Goal: Task Accomplishment & Management: Complete application form

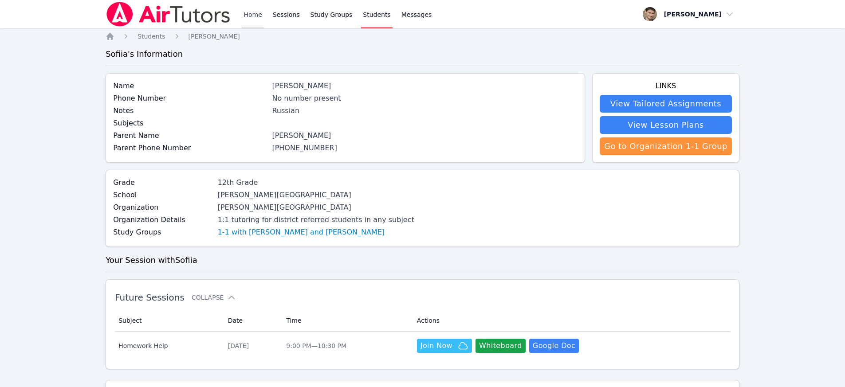
click at [244, 15] on link "Home" at bounding box center [253, 14] width 22 height 28
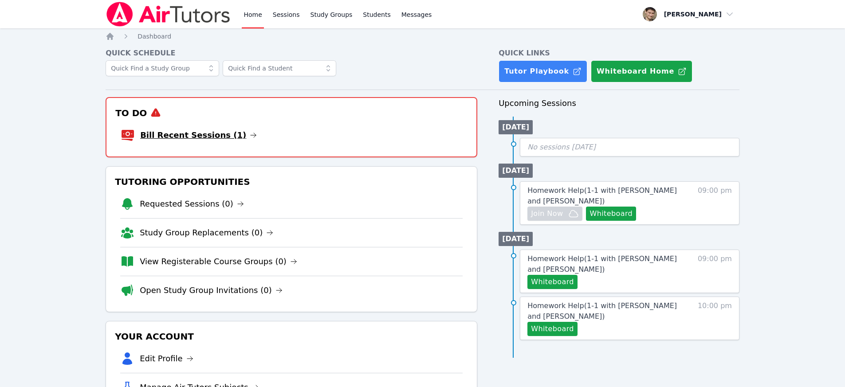
click at [216, 133] on link "Bill Recent Sessions (1)" at bounding box center [198, 135] width 117 height 12
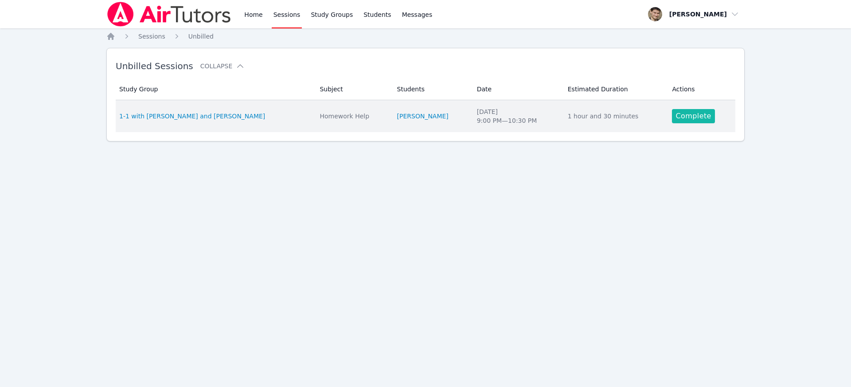
click at [699, 112] on link "Complete" at bounding box center [693, 116] width 43 height 14
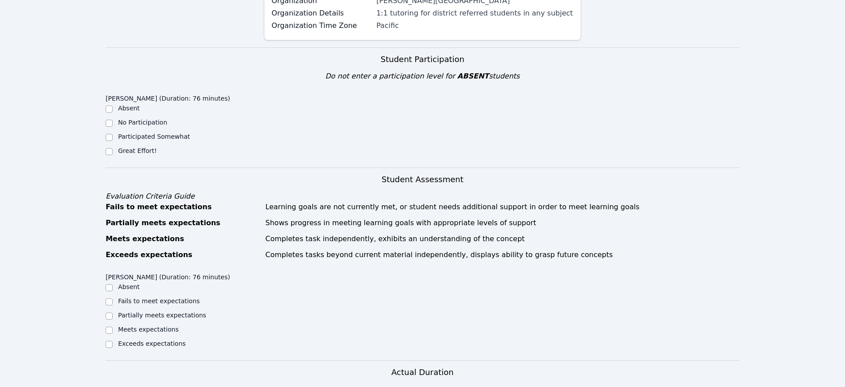
scroll to position [291, 0]
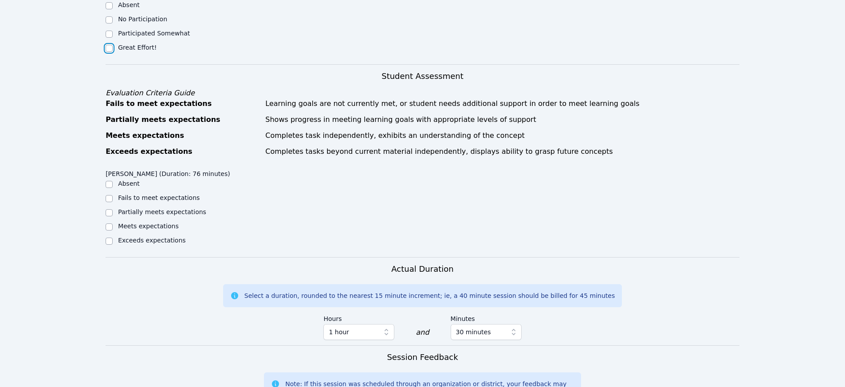
click at [110, 45] on input "Great Effort!" at bounding box center [109, 48] width 7 height 7
checkbox input "true"
click at [110, 223] on input "Meets expectations" at bounding box center [109, 226] width 7 height 7
checkbox input "true"
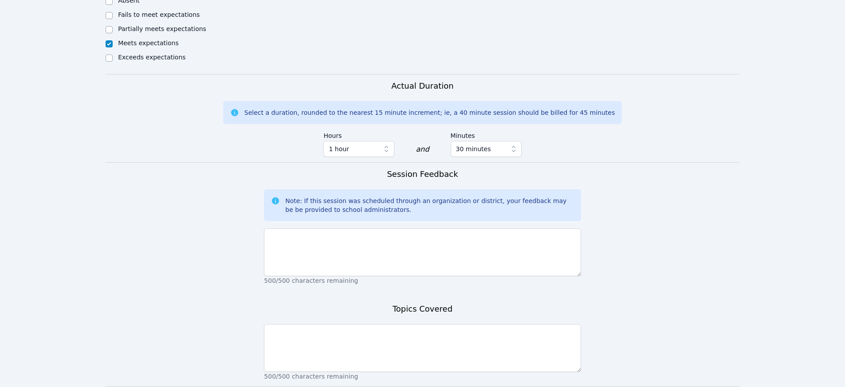
click at [305, 276] on p "500/500 characters remaining" at bounding box center [422, 280] width 317 height 9
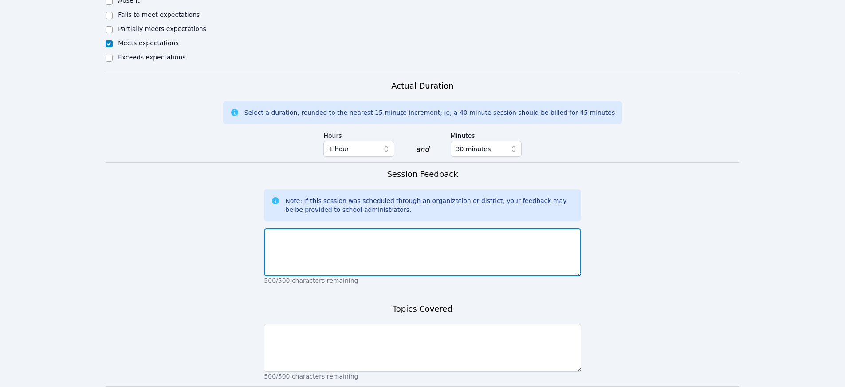
click at [306, 259] on textarea at bounding box center [422, 252] width 317 height 48
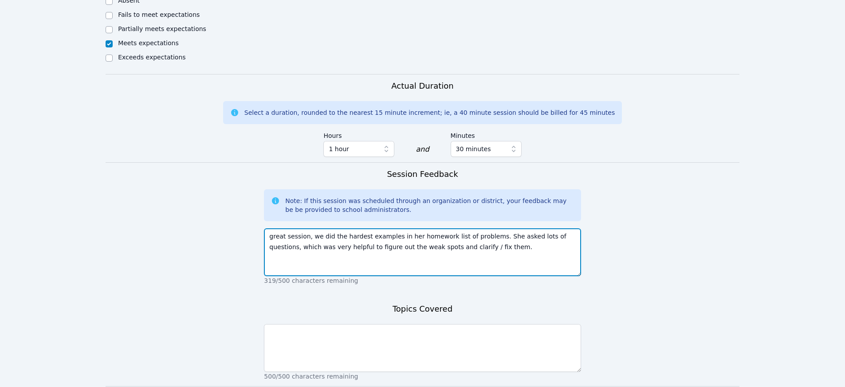
type textarea "great session, we did the hardest examples in her homework list of problems. Sh…"
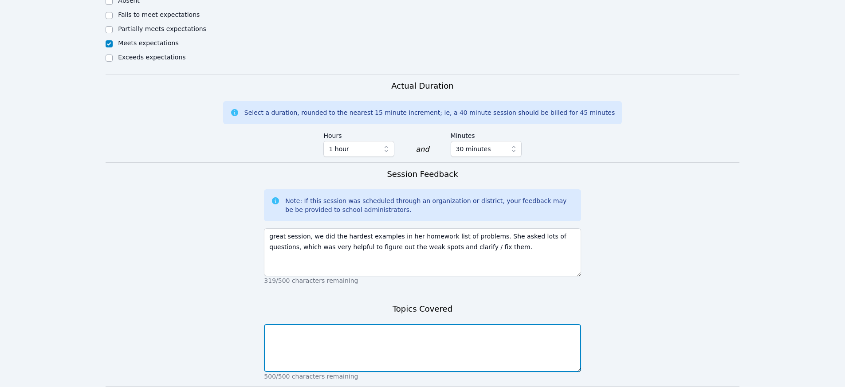
click at [295, 330] on textarea at bounding box center [422, 348] width 317 height 48
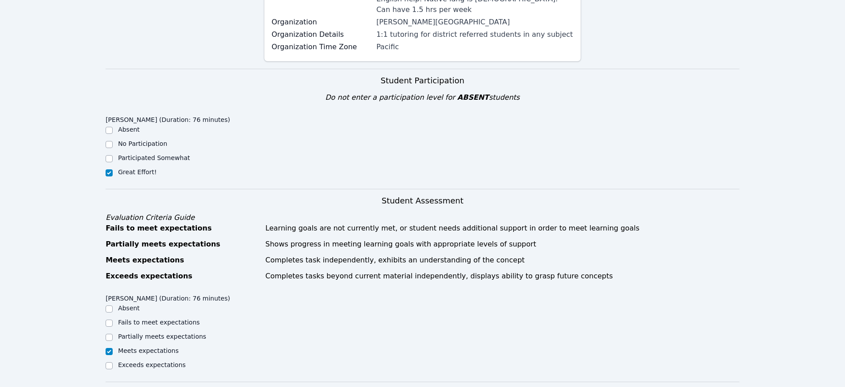
scroll to position [531, 0]
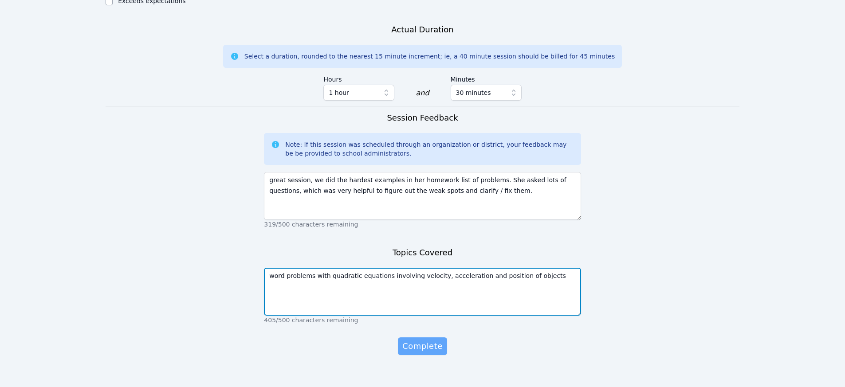
type textarea "word problems with quadratic equations involving velocity, acceleration and pos…"
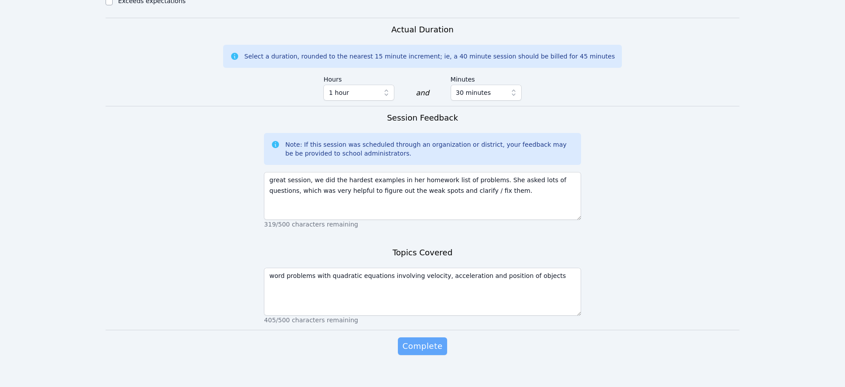
click at [414, 340] on span "Complete" at bounding box center [422, 346] width 40 height 12
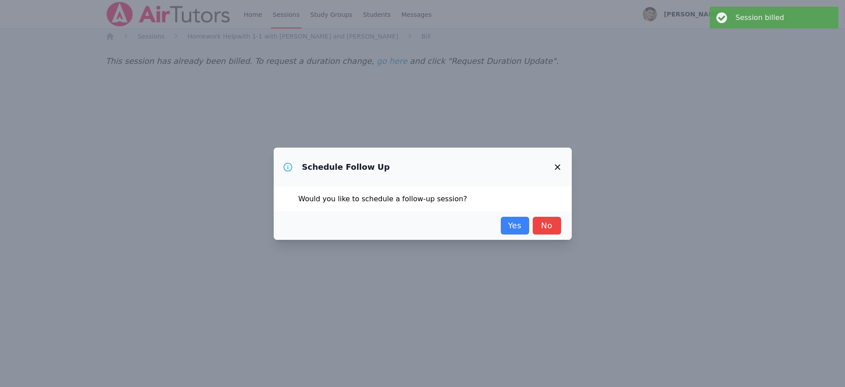
scroll to position [0, 0]
click at [512, 231] on link "Yes" at bounding box center [518, 226] width 28 height 18
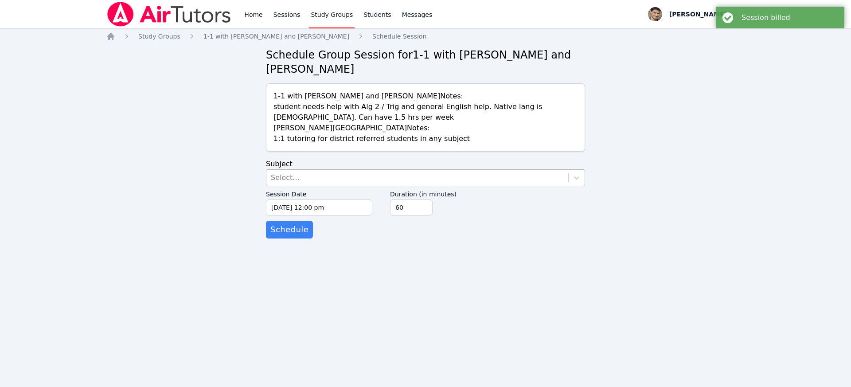
click at [283, 183] on div "Select..." at bounding box center [418, 178] width 302 height 16
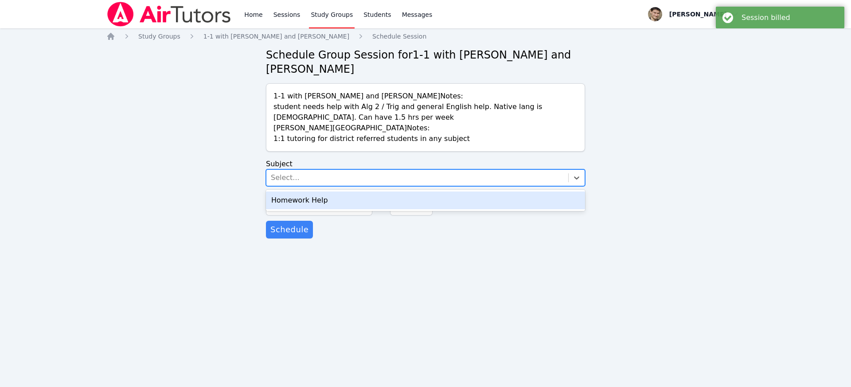
click at [284, 199] on div "Homework Help" at bounding box center [425, 201] width 319 height 18
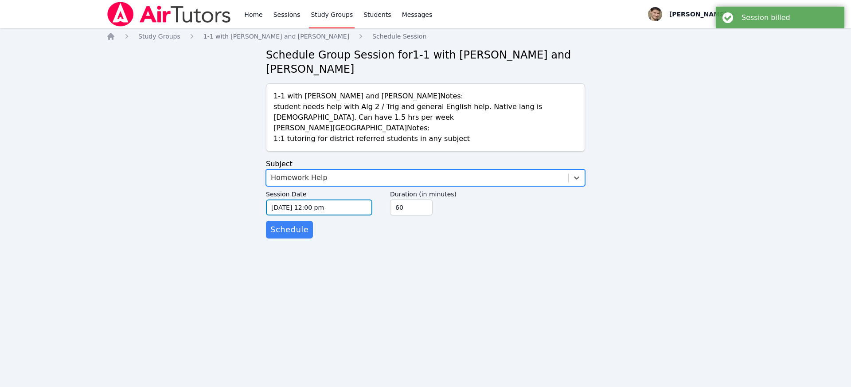
click at [283, 212] on input "[DATE] 12:00 pm" at bounding box center [319, 208] width 106 height 16
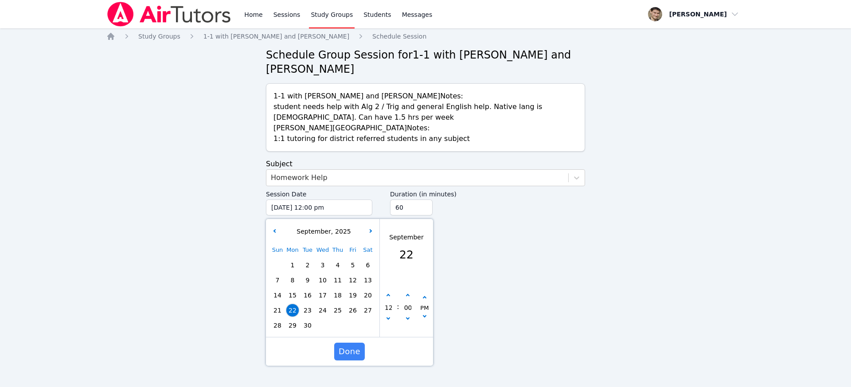
click at [296, 329] on span "29" at bounding box center [292, 325] width 12 height 12
click at [385, 293] on button "button" at bounding box center [388, 295] width 9 height 9
type input "[DATE] 01:00 pm"
type input "01"
click at [385, 293] on button "button" at bounding box center [388, 295] width 9 height 9
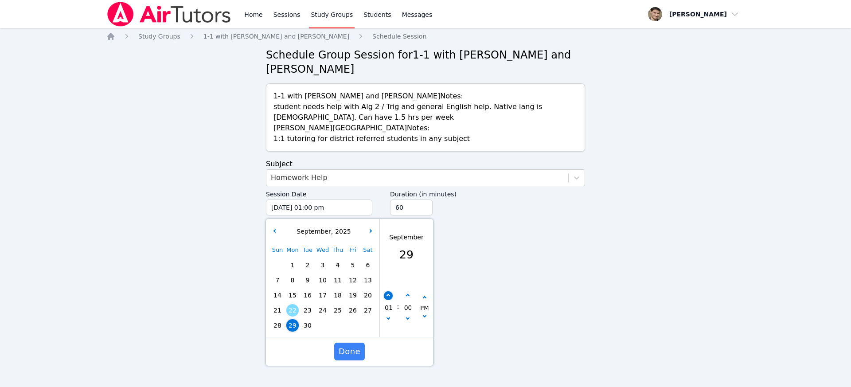
type input "[DATE] 02:00 pm"
type input "02"
click at [385, 293] on button "button" at bounding box center [388, 295] width 9 height 9
type input "[DATE] 03:00 pm"
type input "03"
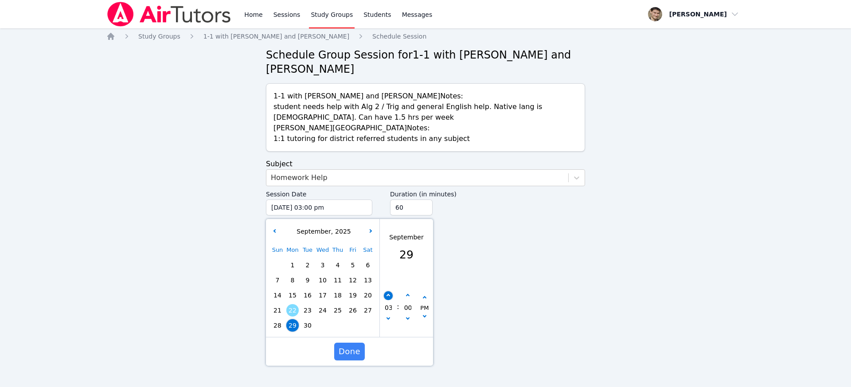
click at [385, 293] on button "button" at bounding box center [388, 295] width 9 height 9
type input "[DATE] 04:00 pm"
type input "04"
click at [385, 293] on button "button" at bounding box center [388, 295] width 9 height 9
type input "[DATE] 05:00 pm"
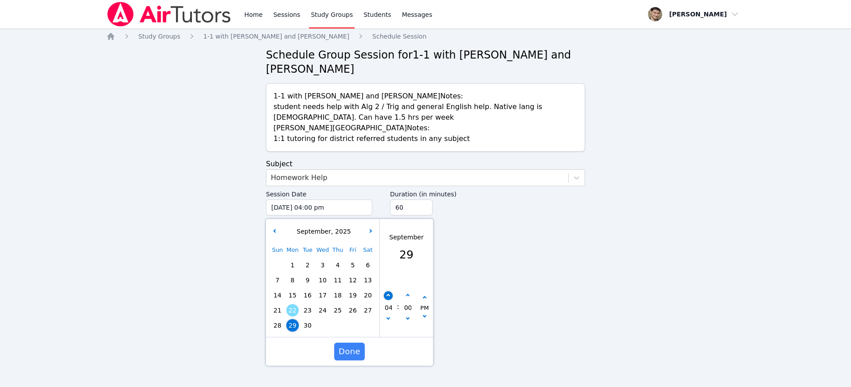
type input "05"
click at [385, 293] on button "button" at bounding box center [388, 295] width 9 height 9
type input "[DATE] 06:00 pm"
type input "06"
click at [385, 293] on button "button" at bounding box center [388, 295] width 9 height 9
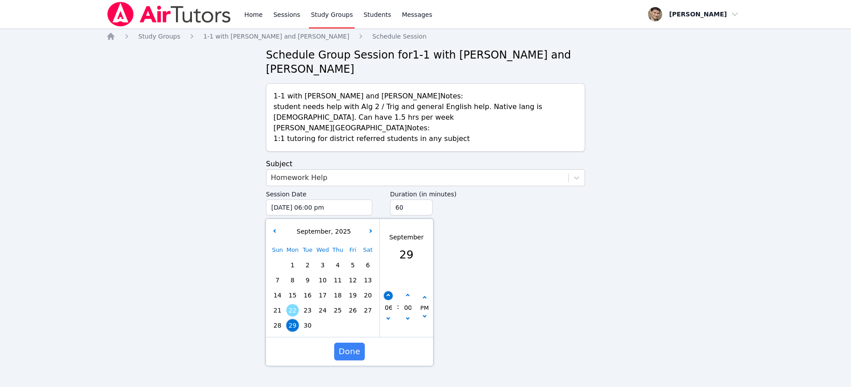
type input "[DATE] 07:00 pm"
type input "07"
click at [385, 293] on button "button" at bounding box center [388, 295] width 9 height 9
type input "[DATE] 08:00 pm"
type input "08"
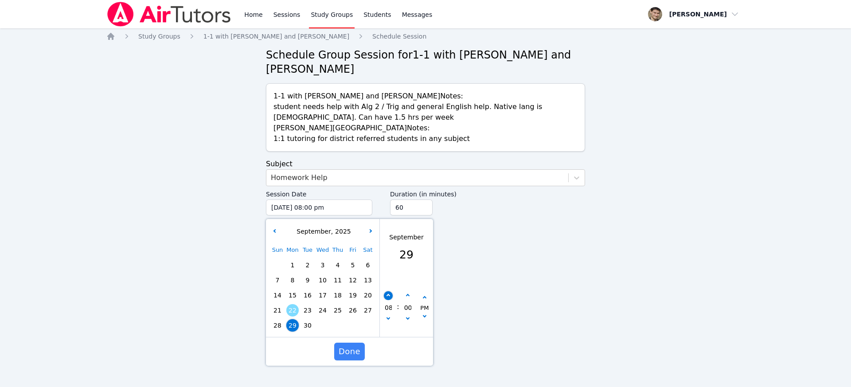
click at [385, 293] on button "button" at bounding box center [388, 295] width 9 height 9
type input "[DATE] 09:00 pm"
type input "09"
click at [385, 293] on button "button" at bounding box center [388, 295] width 9 height 9
type input "[DATE] 10:00 pm"
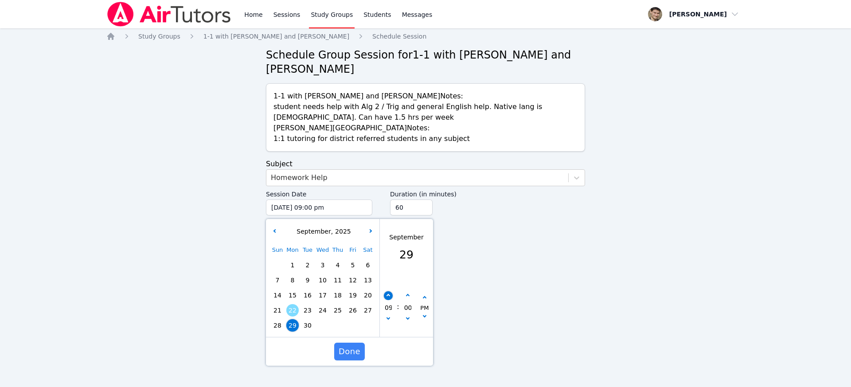
type input "10"
click at [389, 319] on button "button" at bounding box center [388, 319] width 9 height 9
type input "[DATE] 09:00 pm"
type input "09"
click at [349, 351] on span "Done" at bounding box center [350, 351] width 22 height 12
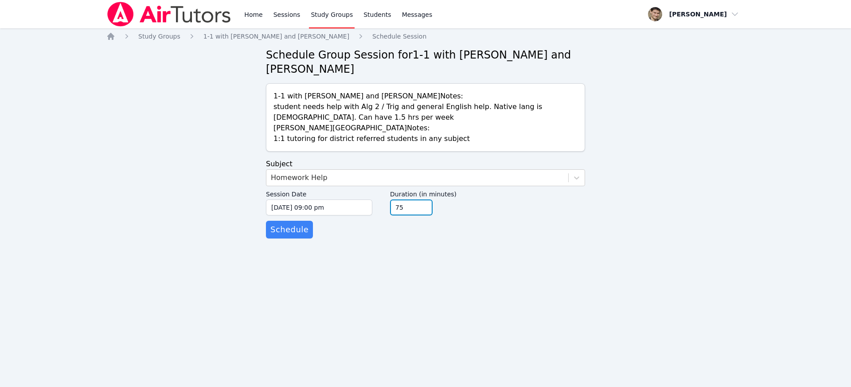
click at [425, 204] on input "75" at bounding box center [411, 208] width 43 height 16
type input "90"
click at [425, 204] on input "90" at bounding box center [411, 208] width 43 height 16
click at [282, 229] on span "Schedule" at bounding box center [289, 229] width 38 height 12
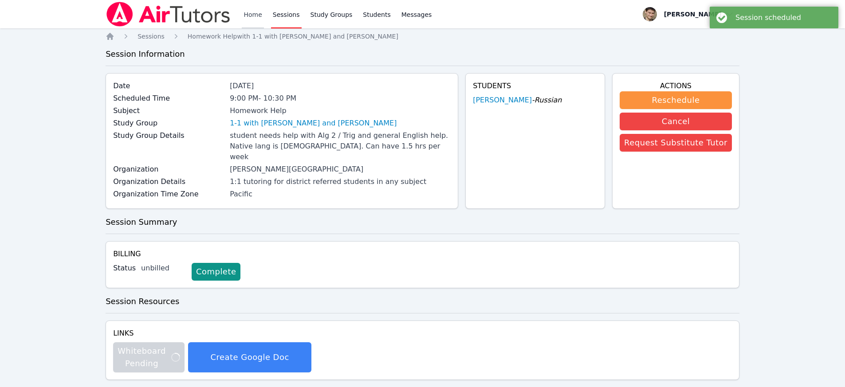
click at [250, 16] on link "Home" at bounding box center [253, 14] width 22 height 28
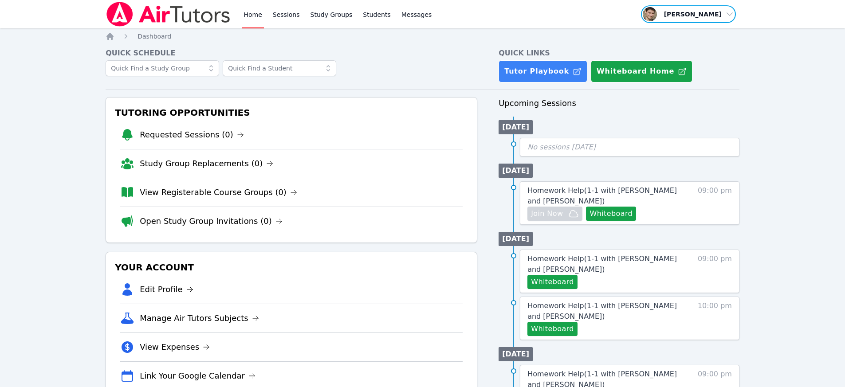
click at [698, 8] on span "button" at bounding box center [688, 14] width 97 height 20
click at [665, 48] on button "Logout" at bounding box center [691, 51] width 85 height 16
